Goal: Task Accomplishment & Management: Use online tool/utility

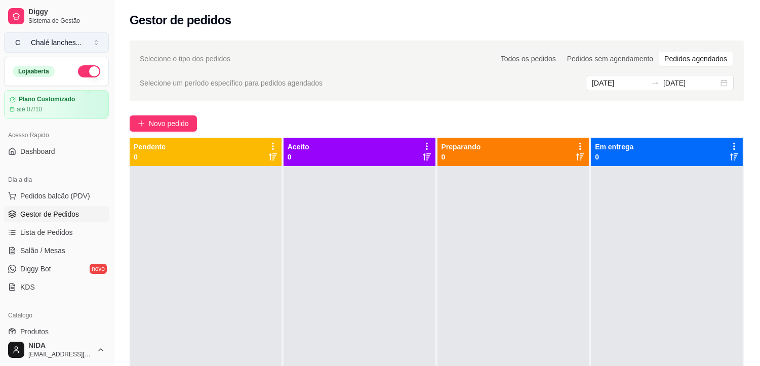
click at [48, 49] on button "C Chalé lanches ..." at bounding box center [56, 42] width 105 height 20
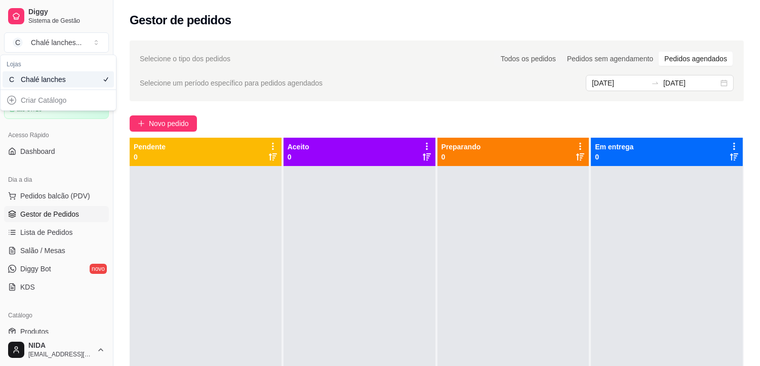
click at [42, 80] on div "Chalé lanches" at bounding box center [44, 79] width 46 height 10
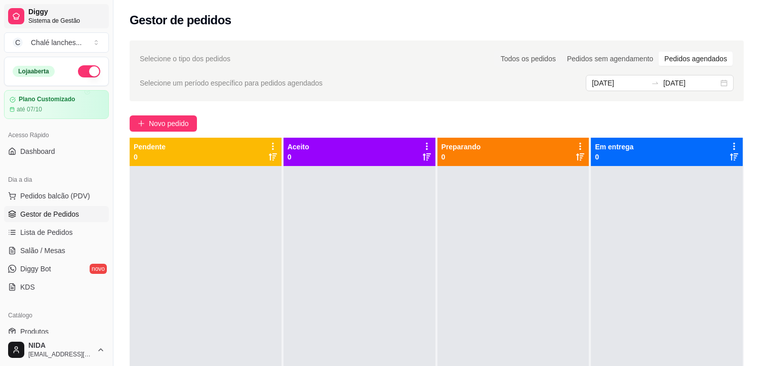
click at [47, 17] on span "Sistema de Gestão" at bounding box center [66, 21] width 76 height 8
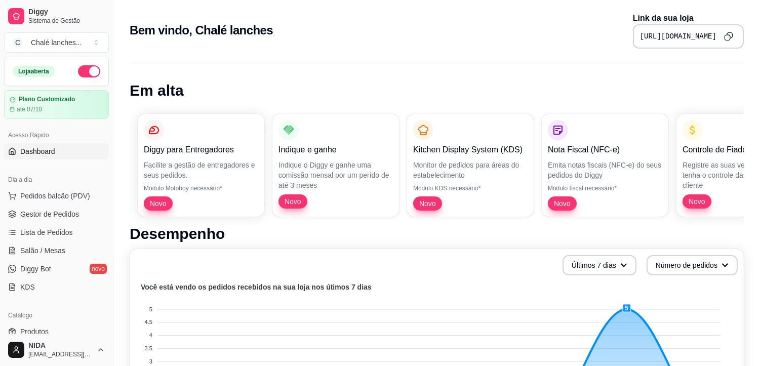
click at [525, 106] on div "Diggy para Entregadores Facilite a gestão de entregadores e seus pedidos. Módul…" at bounding box center [437, 165] width 614 height 119
click at [548, 87] on h1 "Em alta" at bounding box center [437, 91] width 614 height 18
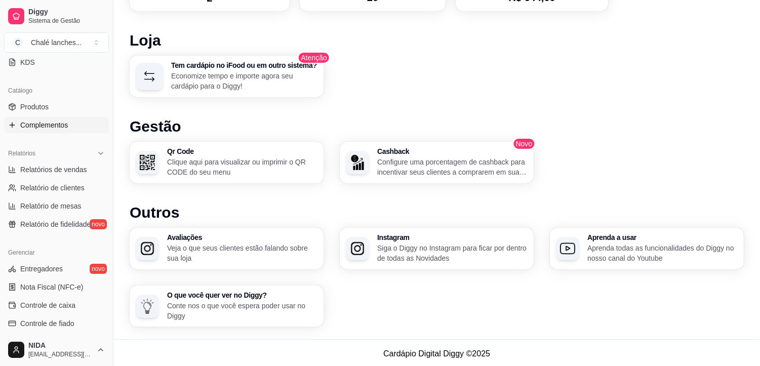
scroll to position [169, 0]
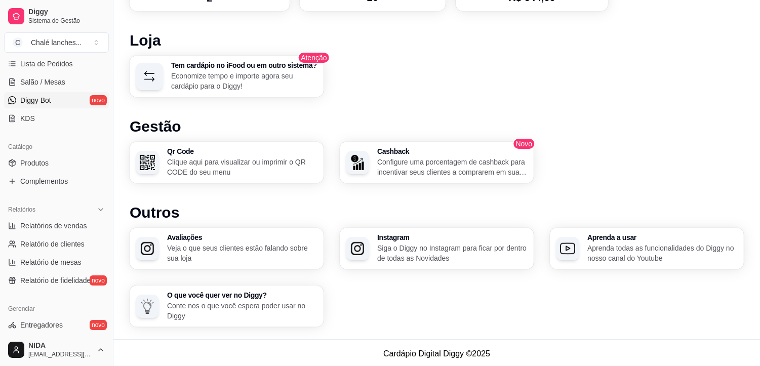
click at [48, 103] on span "Diggy Bot" at bounding box center [35, 100] width 31 height 10
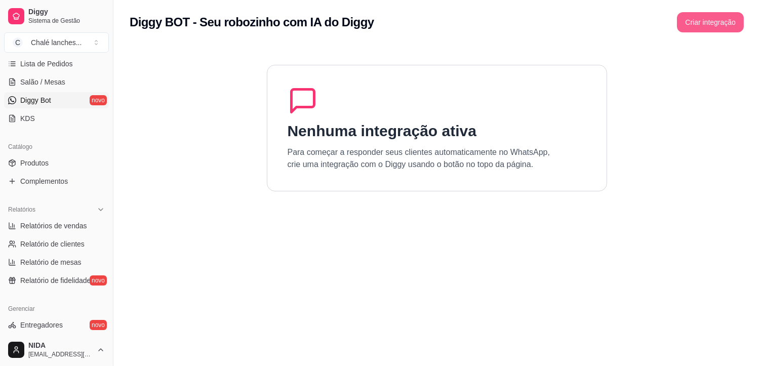
click at [732, 19] on button "Criar integração" at bounding box center [710, 22] width 67 height 20
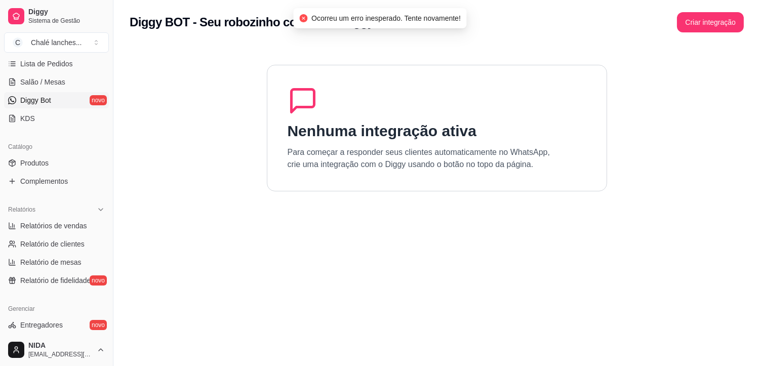
click at [290, 119] on div "Nenhuma integração ativa Para começar a responder seus clientes automaticamente…" at bounding box center [437, 128] width 340 height 127
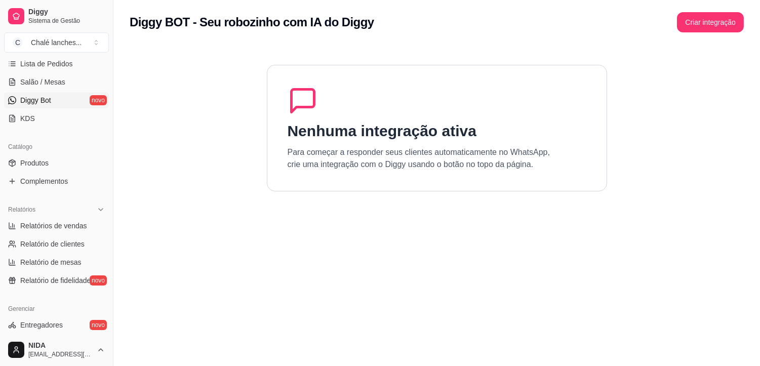
click at [671, 32] on div "Diggy BOT - Seu robozinho com IA do Diggy Criar integração" at bounding box center [436, 19] width 647 height 38
click at [686, 20] on button "Criar integração" at bounding box center [710, 22] width 67 height 20
drag, startPoint x: 553, startPoint y: 110, endPoint x: 448, endPoint y: 140, distance: 109.6
click at [551, 112] on div "Nenhuma integração ativa Para começar a responder seus clientes automaticamente…" at bounding box center [437, 128] width 340 height 127
click at [439, 142] on div "Nenhuma integração ativa Para começar a responder seus clientes automaticamente…" at bounding box center [437, 128] width 340 height 127
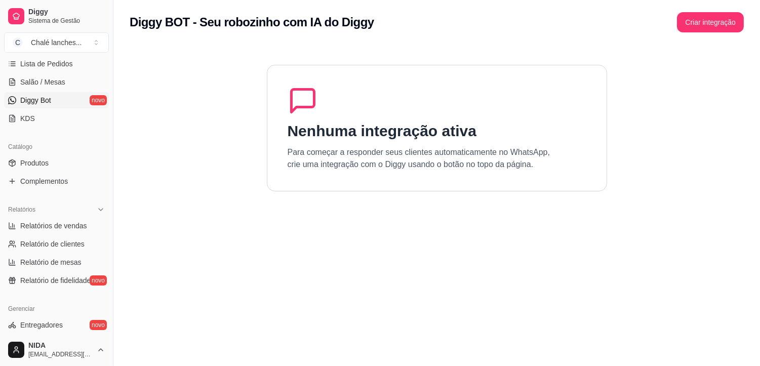
click at [341, 114] on div "Nenhuma integração ativa Para começar a responder seus clientes automaticamente…" at bounding box center [437, 128] width 340 height 127
click at [323, 113] on div "Nenhuma integração ativa Para começar a responder seus clientes automaticamente…" at bounding box center [437, 128] width 340 height 127
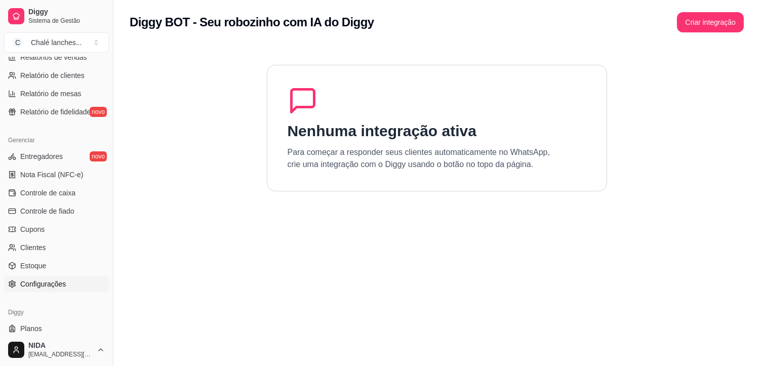
scroll to position [362, 0]
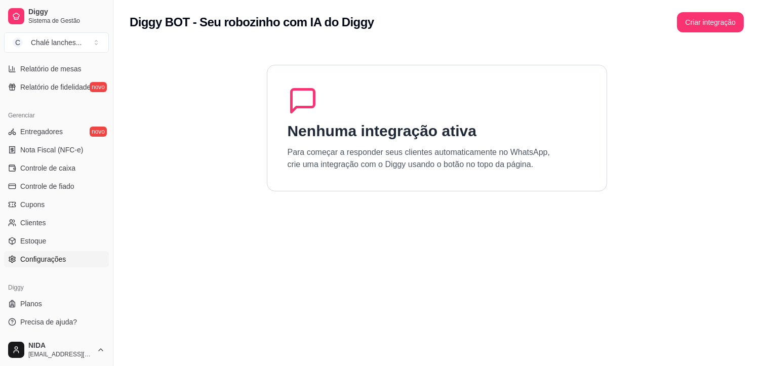
click at [47, 259] on span "Configurações" at bounding box center [43, 259] width 46 height 10
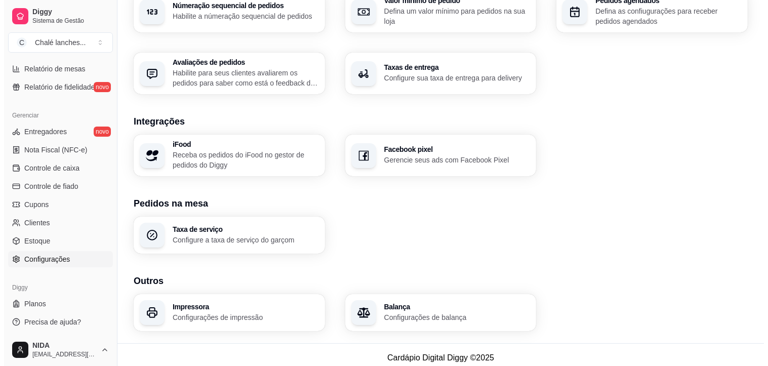
scroll to position [343, 0]
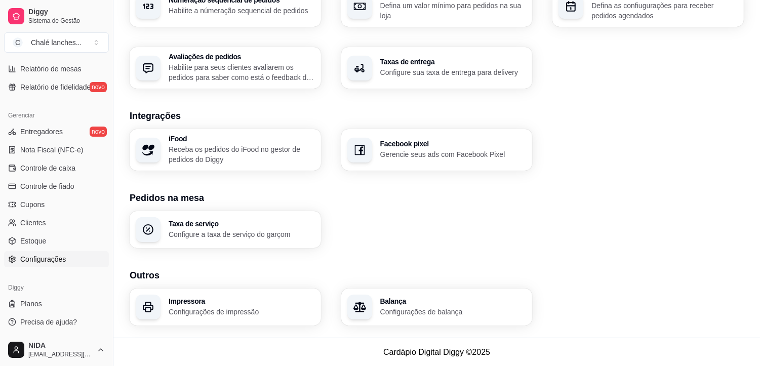
click at [285, 311] on p "Configurações de impressão" at bounding box center [242, 312] width 146 height 10
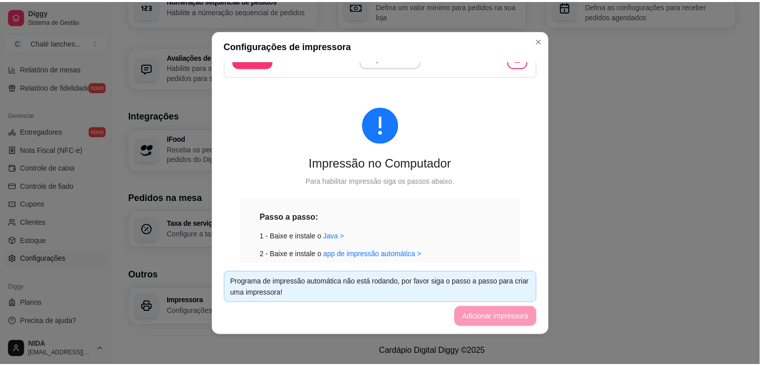
scroll to position [0, 0]
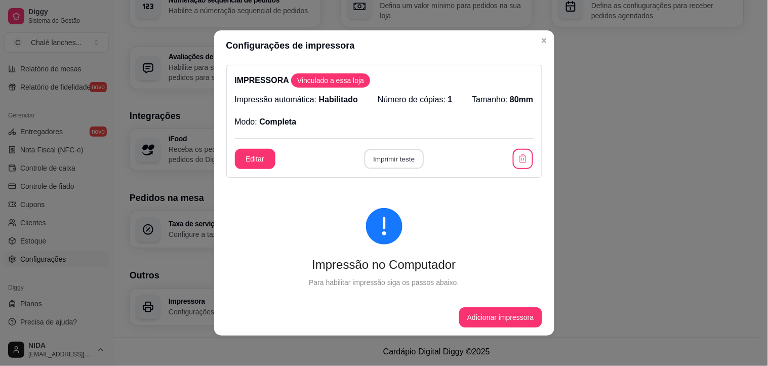
click at [408, 154] on button "Imprimir teste" at bounding box center [394, 159] width 59 height 20
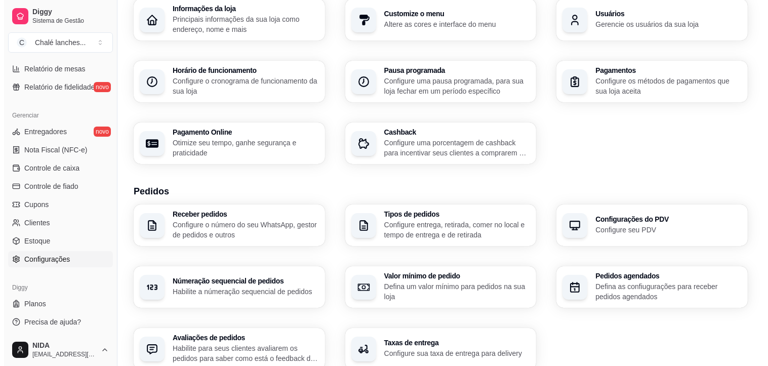
scroll to position [6, 0]
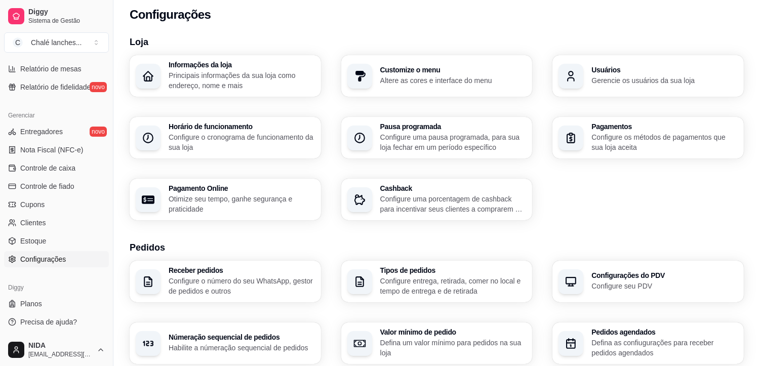
click at [337, 277] on div "Receber pedidos Configure o número do seu WhatsApp, gestor de pedidos e outros …" at bounding box center [437, 343] width 614 height 165
click at [318, 281] on div "Receber pedidos Configure o número do seu WhatsApp, gestor de pedidos e outros …" at bounding box center [437, 343] width 614 height 165
click at [246, 287] on p "Configure o número do seu WhatsApp, gestor de pedidos e outros" at bounding box center [241, 286] width 142 height 20
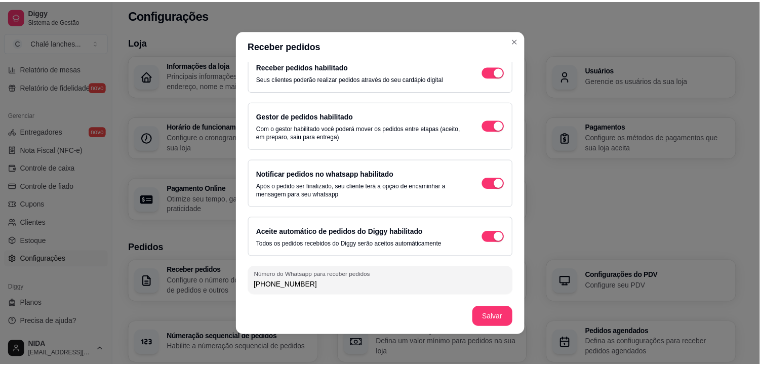
scroll to position [2, 0]
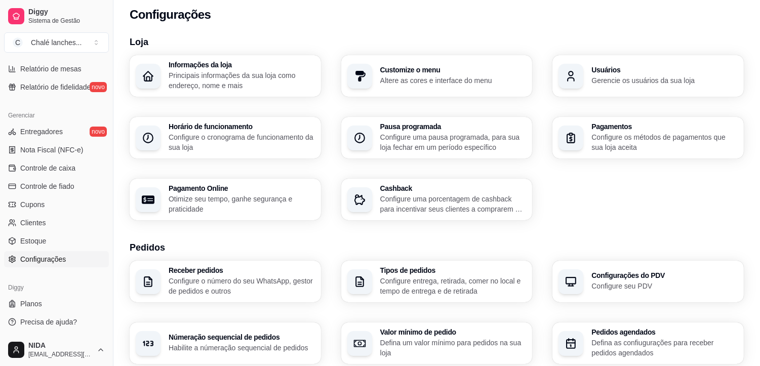
drag, startPoint x: 579, startPoint y: 27, endPoint x: 584, endPoint y: 17, distance: 12.0
click at [590, 12] on div "Configurações" at bounding box center [437, 15] width 614 height 16
click at [33, 216] on link "Clientes" at bounding box center [56, 223] width 105 height 16
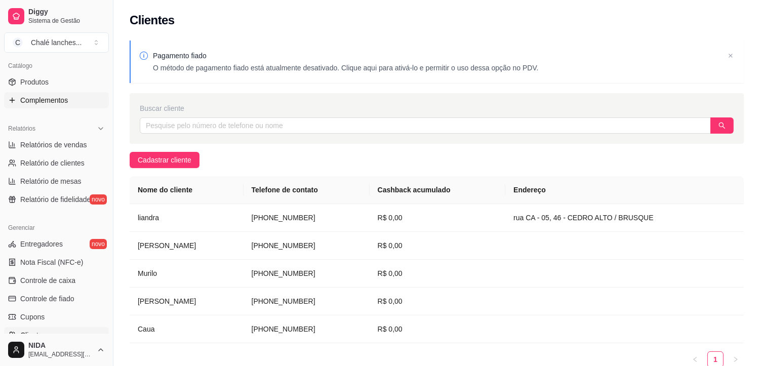
scroll to position [81, 0]
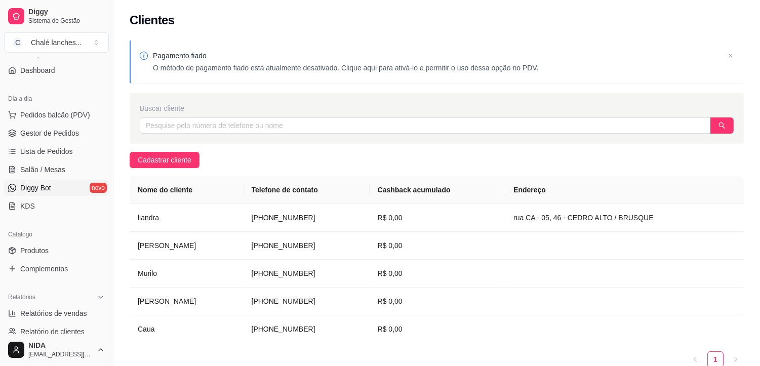
click at [36, 188] on span "Diggy Bot" at bounding box center [35, 188] width 31 height 10
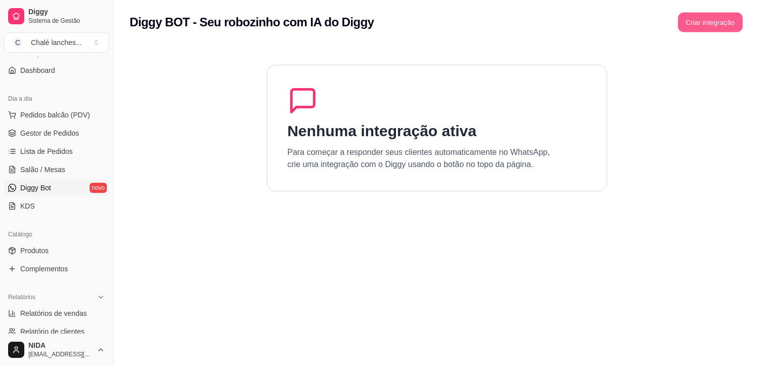
click at [720, 13] on button "Criar integração" at bounding box center [710, 23] width 65 height 20
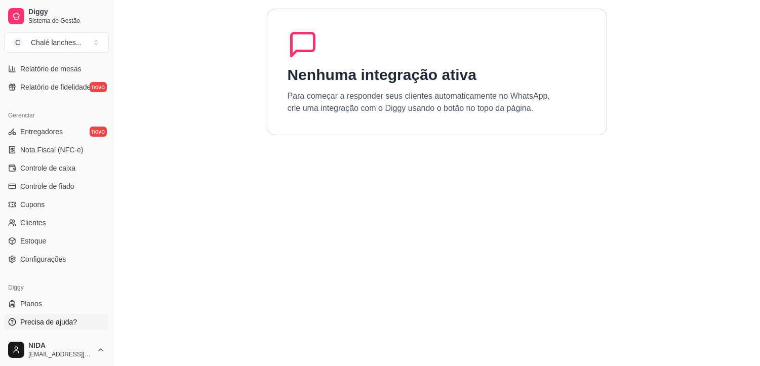
scroll to position [85, 0]
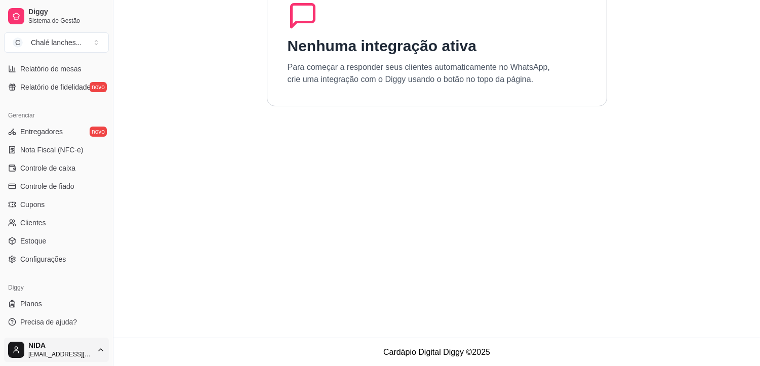
click at [82, 281] on html "Diggy Sistema de Gestão C Chalé lanches ... Loja aberta Plano Customizado até 0…" at bounding box center [380, 98] width 760 height 366
click at [158, 281] on html "Diggy Sistema de Gestão C Chalé lanches ... Loja aberta Plano Customizado até 0…" at bounding box center [384, 98] width 768 height 366
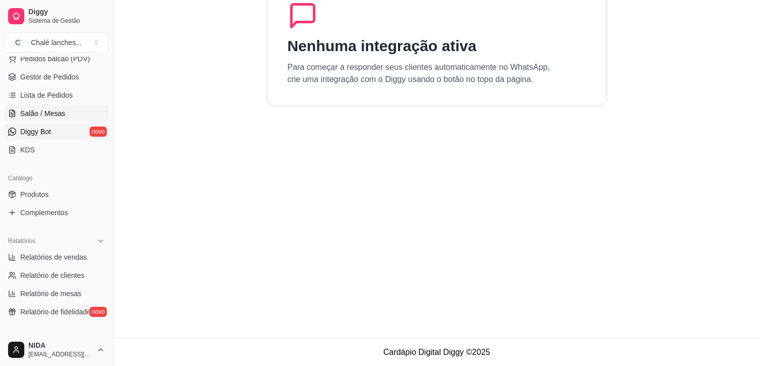
scroll to position [81, 0]
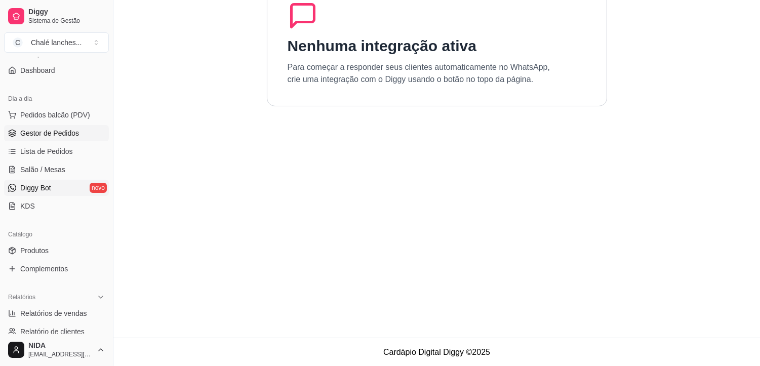
click at [57, 138] on span "Gestor de Pedidos" at bounding box center [49, 133] width 59 height 10
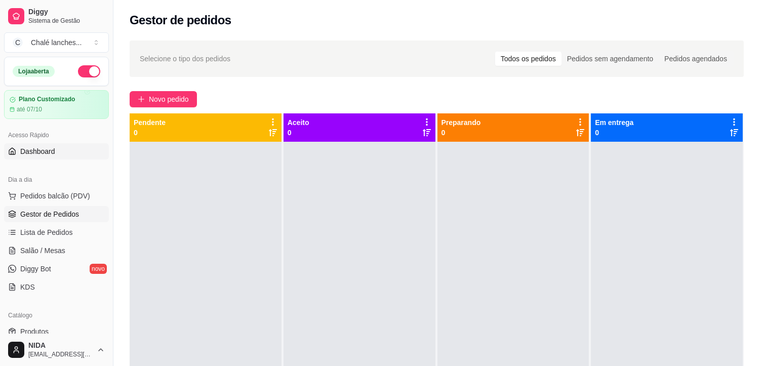
click at [23, 146] on span "Dashboard" at bounding box center [37, 151] width 35 height 10
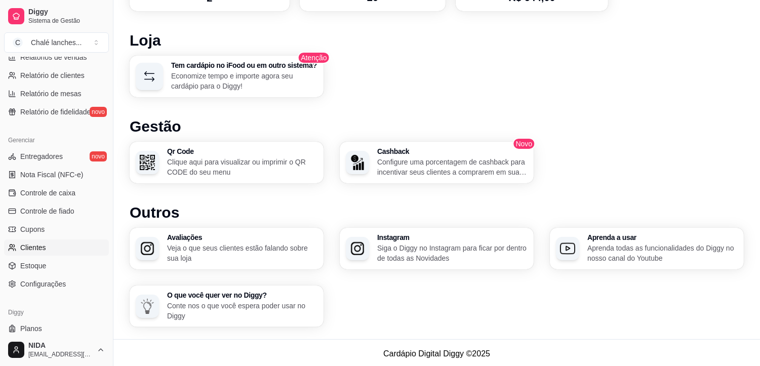
scroll to position [362, 0]
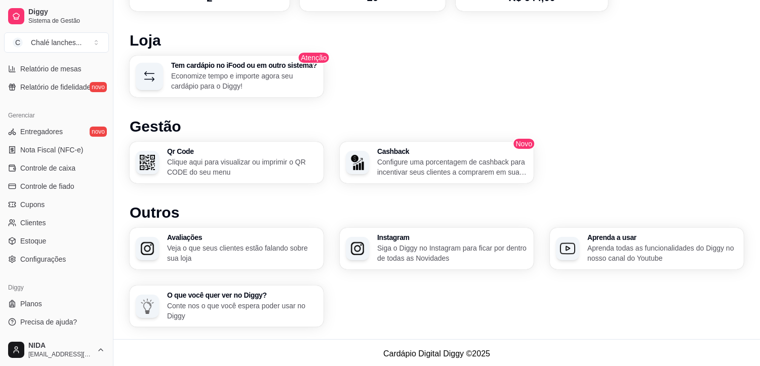
click at [54, 267] on div "Gerenciar Entregadores novo Nota Fiscal (NFC-e) Controle de caixa Controle de f…" at bounding box center [56, 187] width 113 height 168
click at [59, 260] on span "Configurações" at bounding box center [43, 259] width 46 height 10
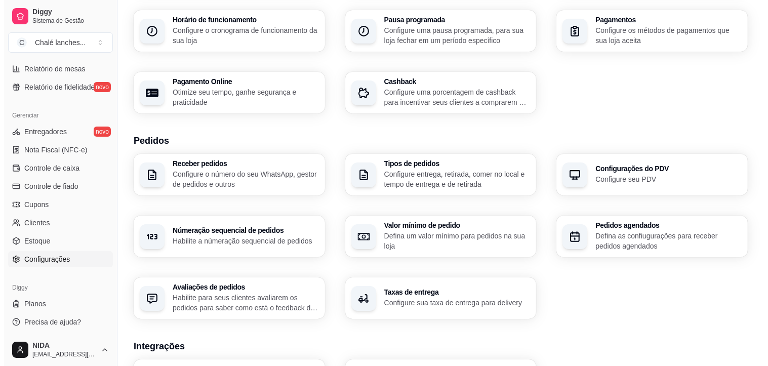
scroll to position [281, 0]
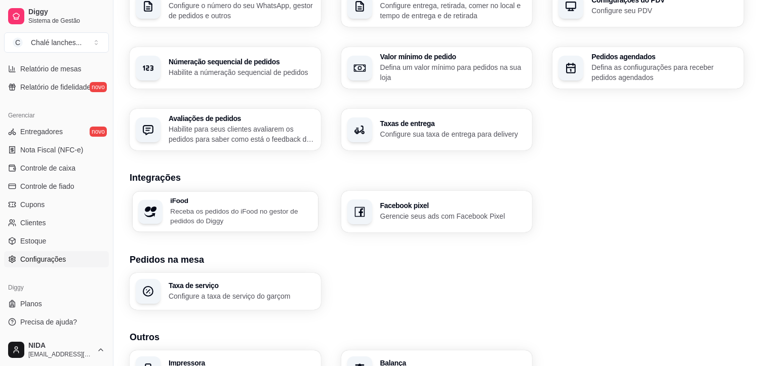
click at [242, 205] on div "iFood Receba os pedidos do iFood no gestor de pedidos do Diggy" at bounding box center [241, 212] width 142 height 28
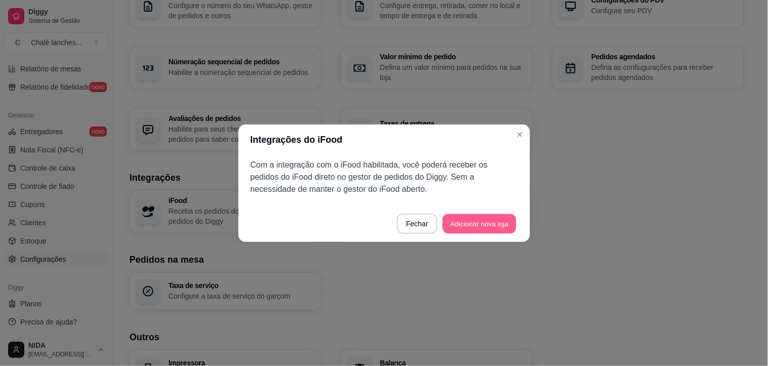
click at [489, 225] on button "Adicionar nova loja" at bounding box center [480, 224] width 74 height 20
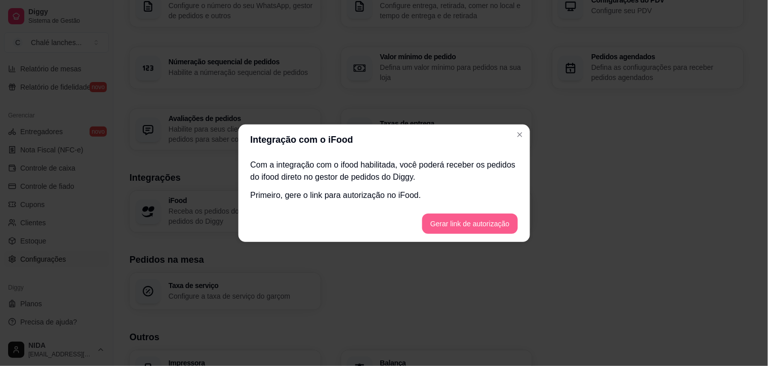
click at [493, 221] on button "Gerar link de autorização" at bounding box center [469, 224] width 95 height 20
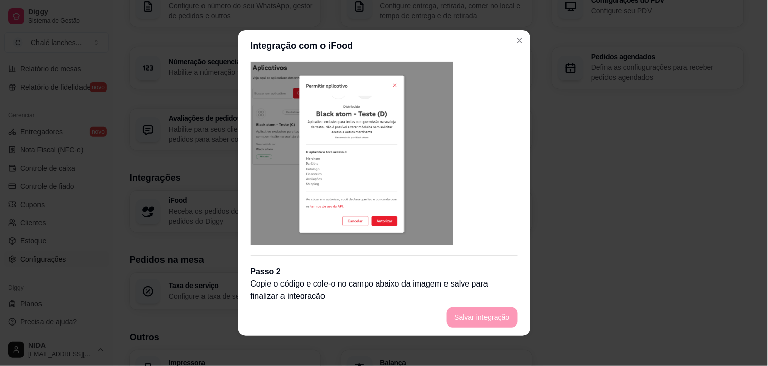
scroll to position [32, 0]
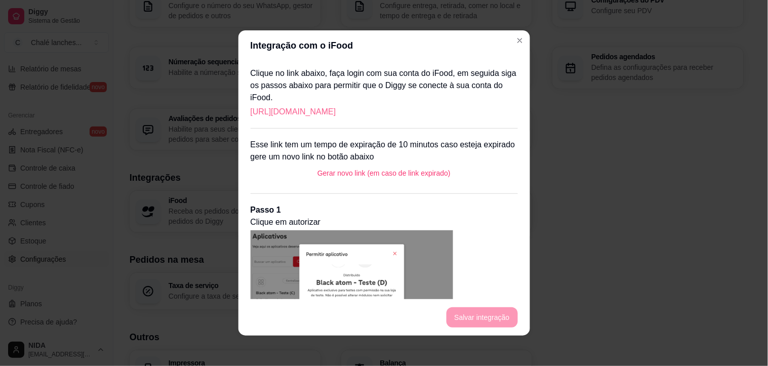
click at [336, 116] on link "[URL][DOMAIN_NAME]" at bounding box center [294, 112] width 86 height 12
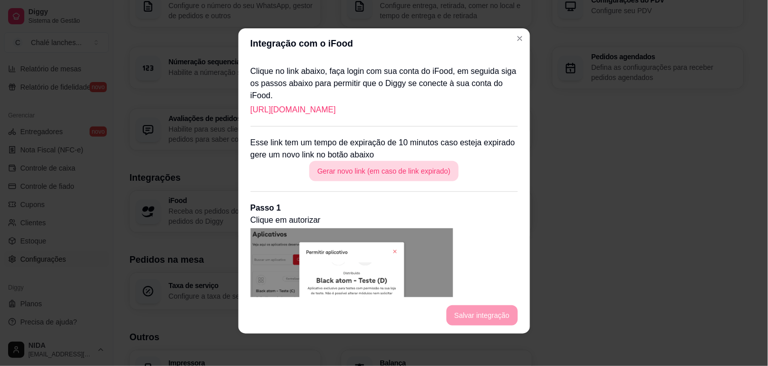
click at [386, 166] on button "Gerar novo link (em caso de link expirado)" at bounding box center [383, 171] width 149 height 20
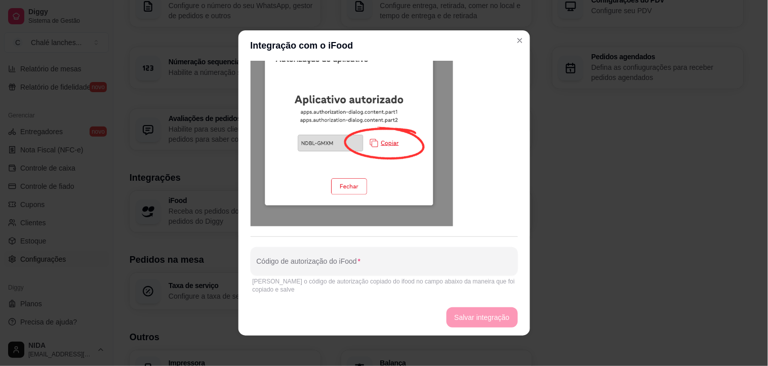
scroll to position [2, 0]
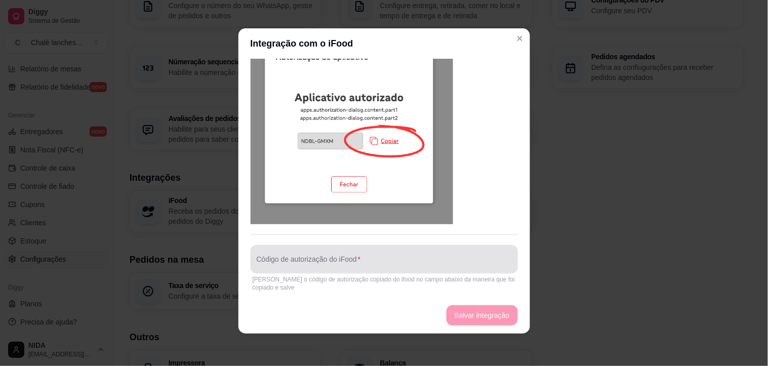
click at [341, 276] on div "[PERSON_NAME] o código de autorização copiado do ifood no campo abaixo da manei…" at bounding box center [384, 284] width 263 height 16
click at [345, 264] on input "Código de autorização do iFood" at bounding box center [384, 263] width 255 height 10
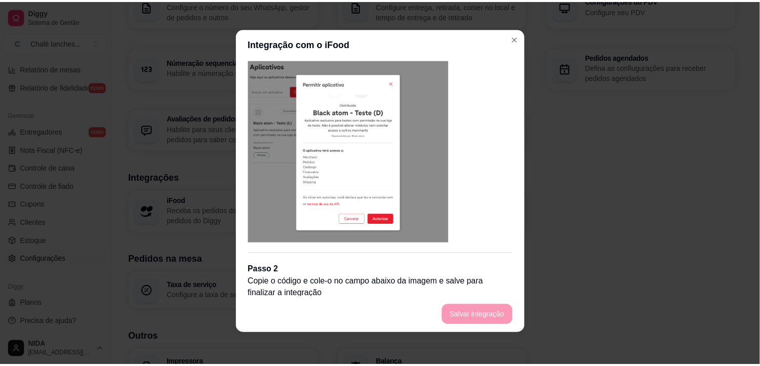
scroll to position [88, 0]
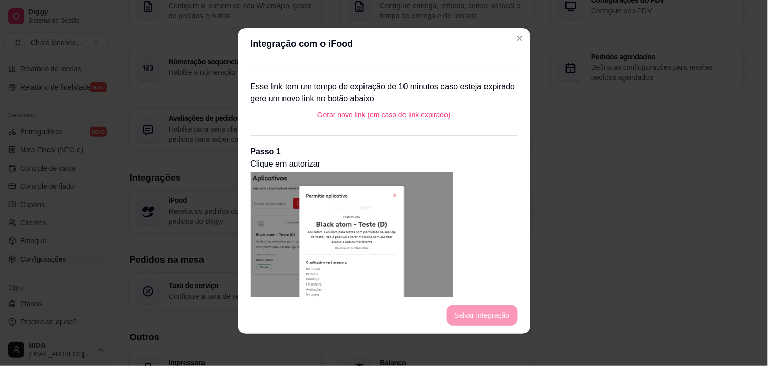
click at [518, 48] on header "Integração com o iFood" at bounding box center [385, 43] width 292 height 30
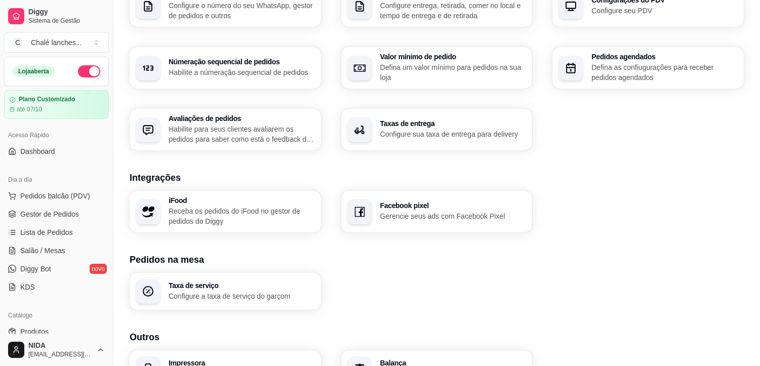
scroll to position [343, 0]
